Goal: Information Seeking & Learning: Understand process/instructions

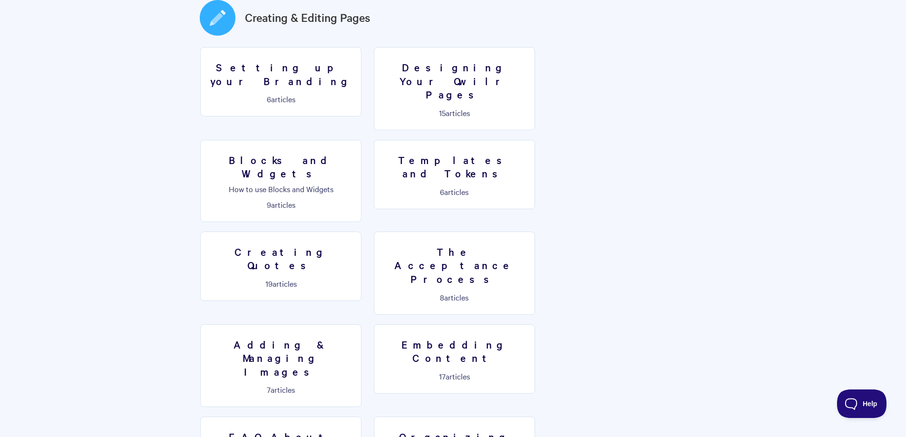
scroll to position [476, 0]
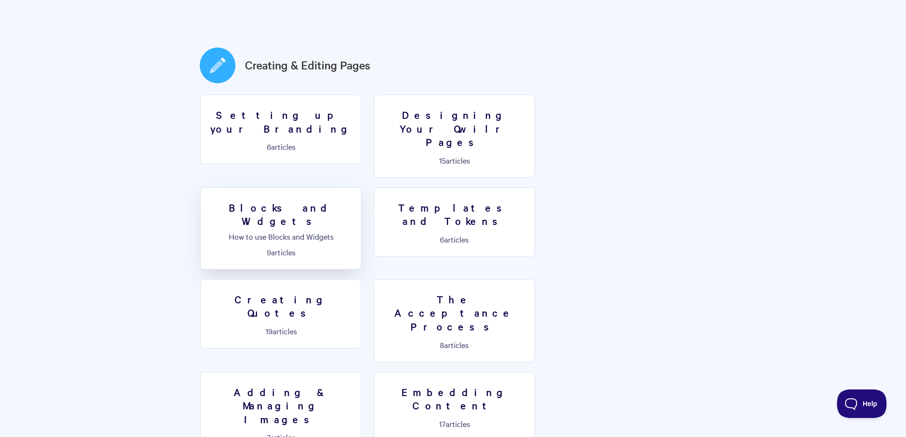
click at [355, 201] on h3 "Blocks and Widgets" at bounding box center [280, 214] width 149 height 27
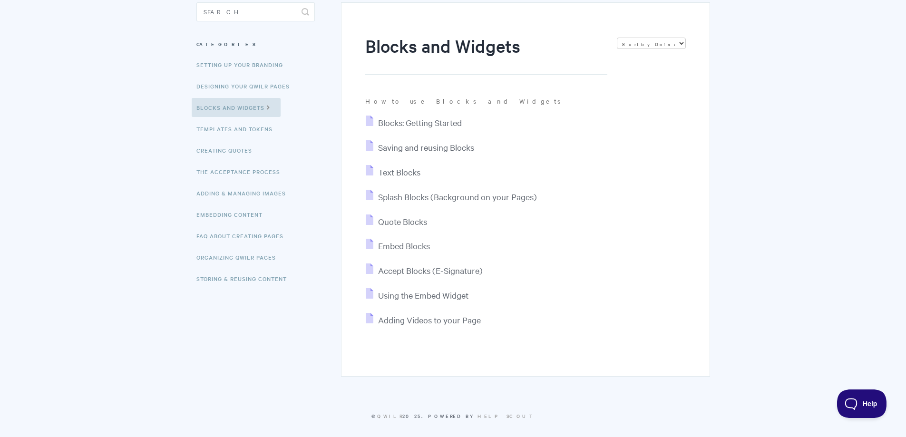
scroll to position [95, 0]
click at [413, 118] on span "Blocks: Getting Started" at bounding box center [420, 119] width 84 height 11
click at [246, 78] on link "Designing Your Qwilr Pages" at bounding box center [244, 83] width 105 height 19
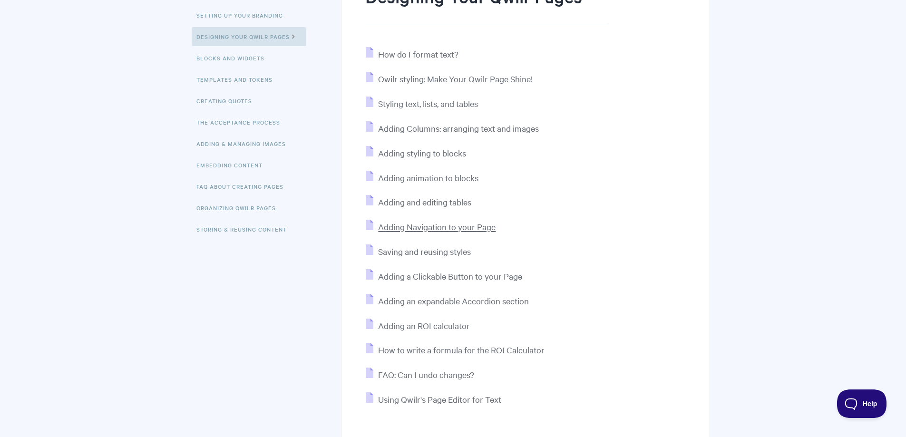
scroll to position [143, 0]
click at [449, 226] on span "Adding Navigation to your Page" at bounding box center [437, 225] width 118 height 11
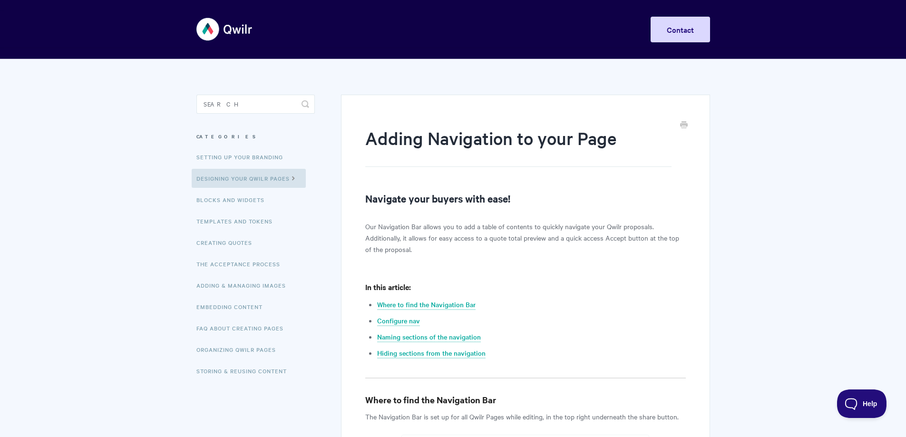
drag, startPoint x: 797, startPoint y: 188, endPoint x: 795, endPoint y: 92, distance: 96.6
